Goal: Task Accomplishment & Management: Manage account settings

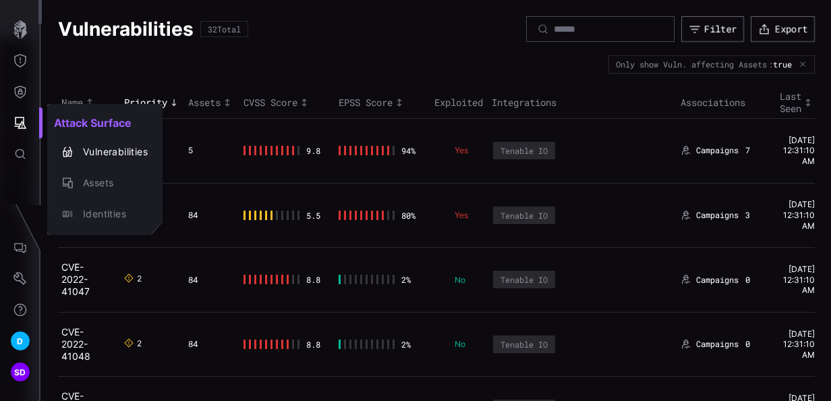
click at [273, 70] on div at bounding box center [415, 200] width 831 height 401
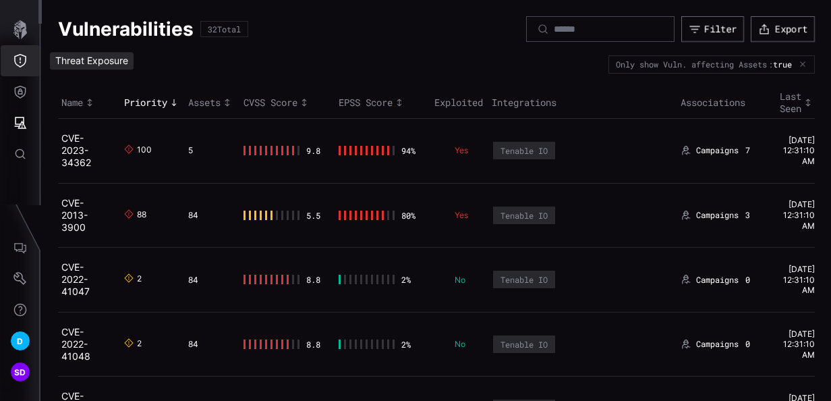
click at [11, 56] on button "Threat Exposure" at bounding box center [20, 60] width 39 height 31
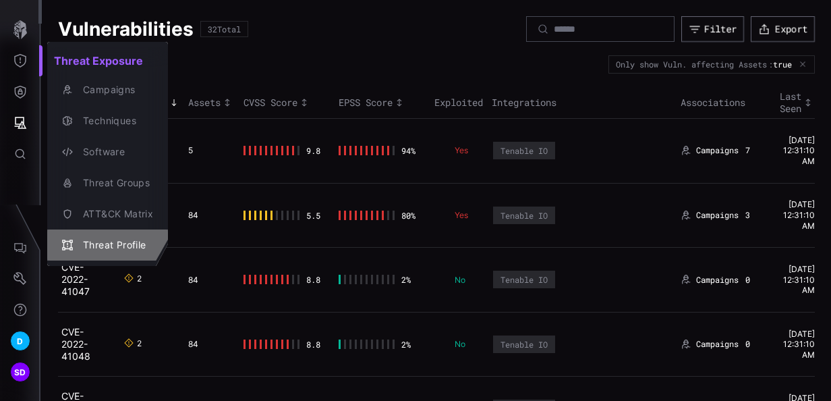
click at [105, 245] on div "Threat Profile" at bounding box center [114, 245] width 77 height 17
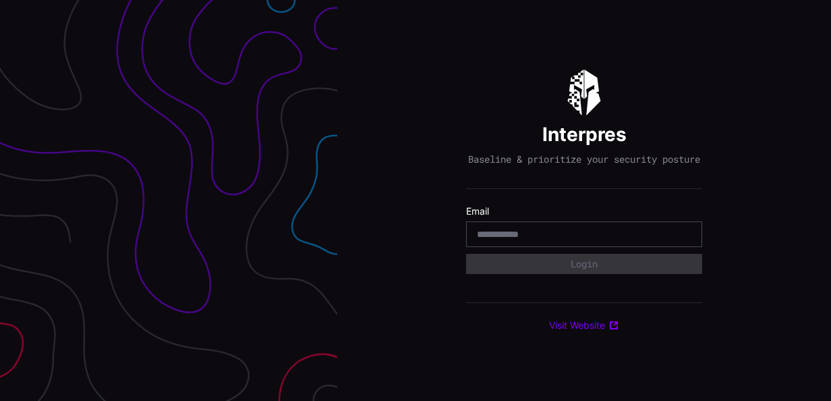
click at [611, 240] on input "email" at bounding box center [584, 234] width 215 height 12
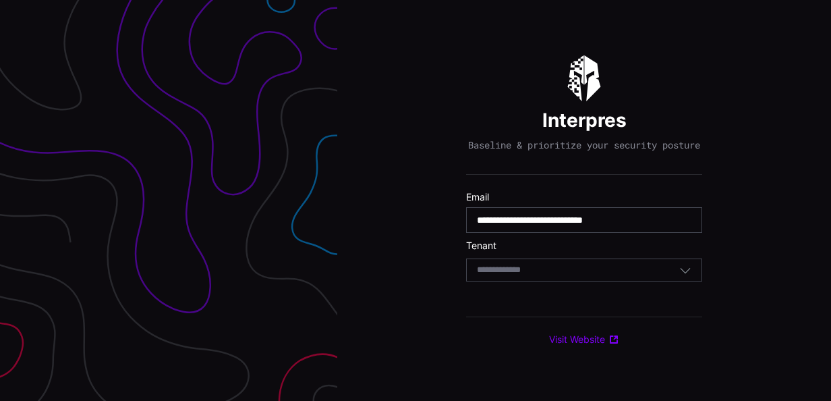
type input "**********"
click at [565, 271] on div "Select Tenant" at bounding box center [578, 270] width 202 height 12
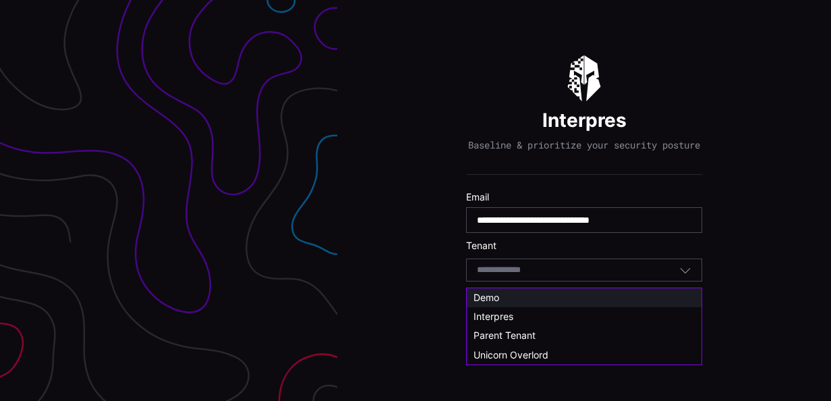
click at [518, 294] on div "Demo" at bounding box center [584, 297] width 221 height 12
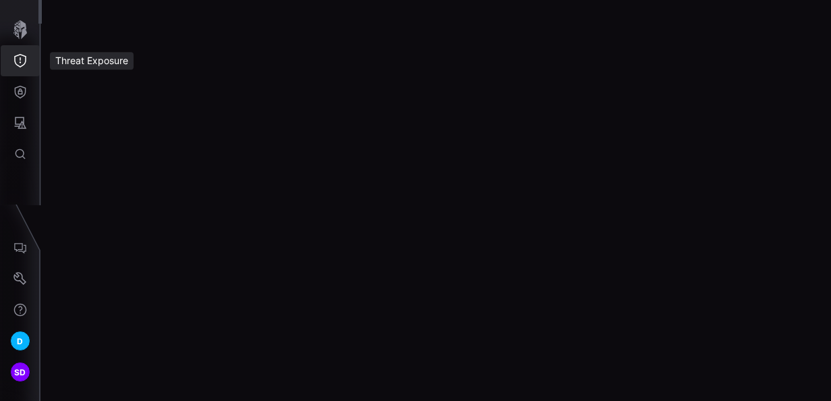
click at [24, 61] on icon "Threat Exposure" at bounding box center [19, 60] width 13 height 13
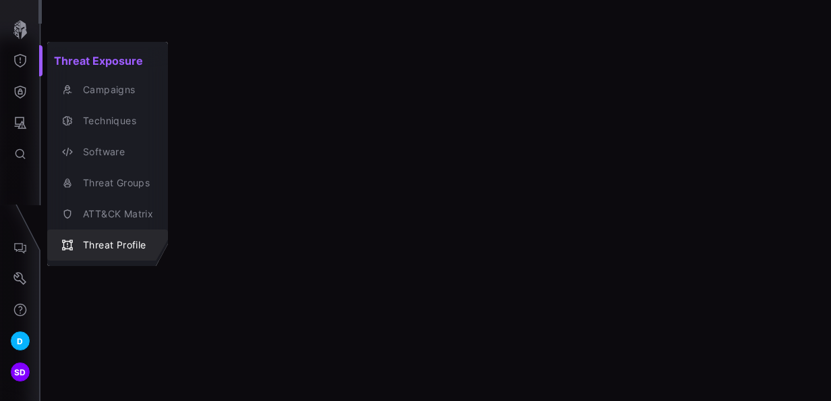
click at [129, 246] on div "Threat Profile" at bounding box center [114, 245] width 77 height 17
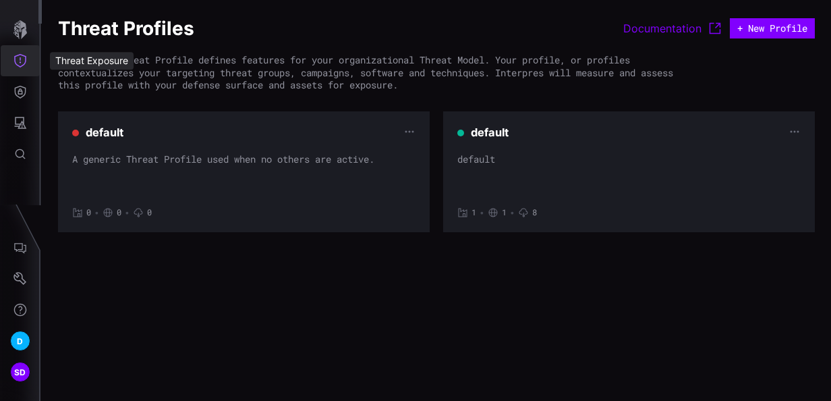
click at [24, 61] on icon "Threat Exposure" at bounding box center [19, 60] width 13 height 13
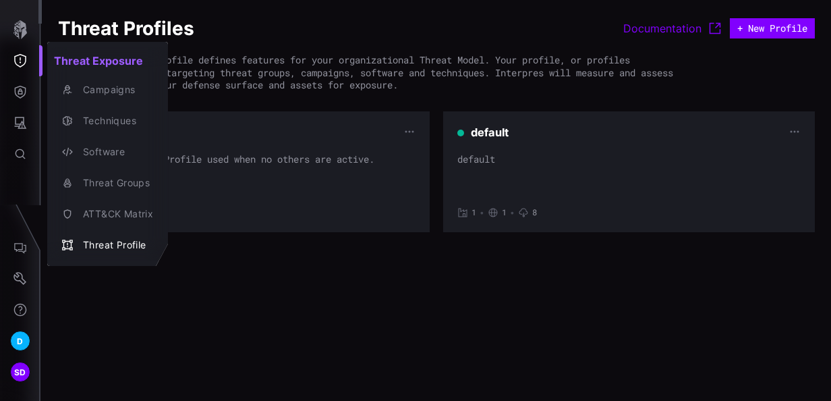
click at [23, 282] on div at bounding box center [415, 200] width 831 height 401
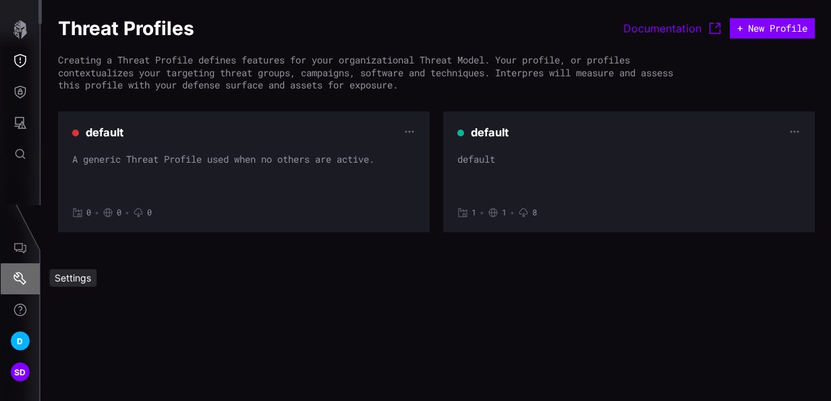
click at [23, 282] on icon "Settings" at bounding box center [19, 278] width 13 height 13
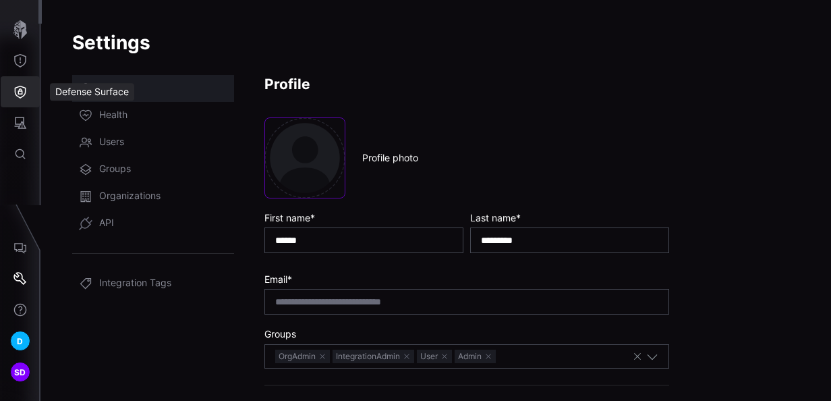
click at [19, 89] on icon "Defense Surface" at bounding box center [20, 92] width 11 height 13
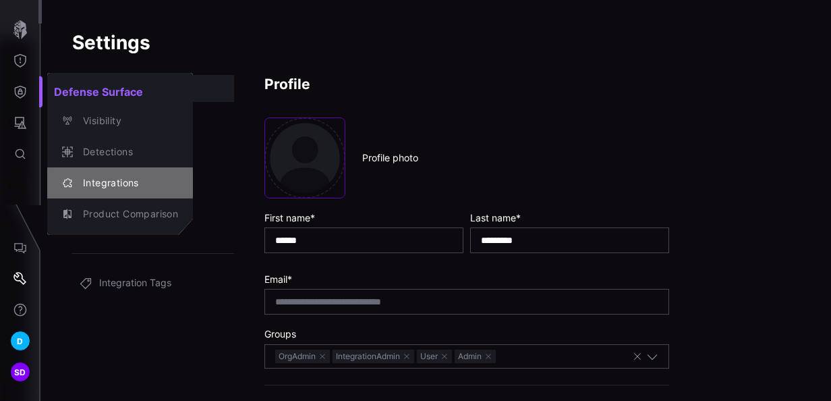
click at [119, 172] on button "Integrations" at bounding box center [120, 182] width 146 height 31
